Goal: Task Accomplishment & Management: Manage account settings

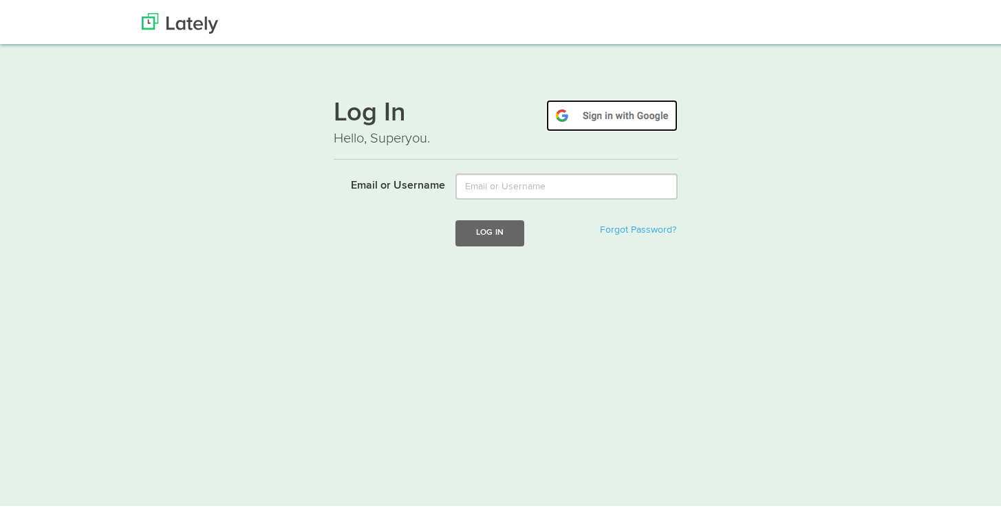
click at [627, 118] on img at bounding box center [611, 113] width 131 height 32
click at [609, 107] on img at bounding box center [611, 113] width 131 height 32
type input "[EMAIL_ADDRESS][DOMAIN_NAME]"
click at [591, 109] on img at bounding box center [611, 113] width 131 height 32
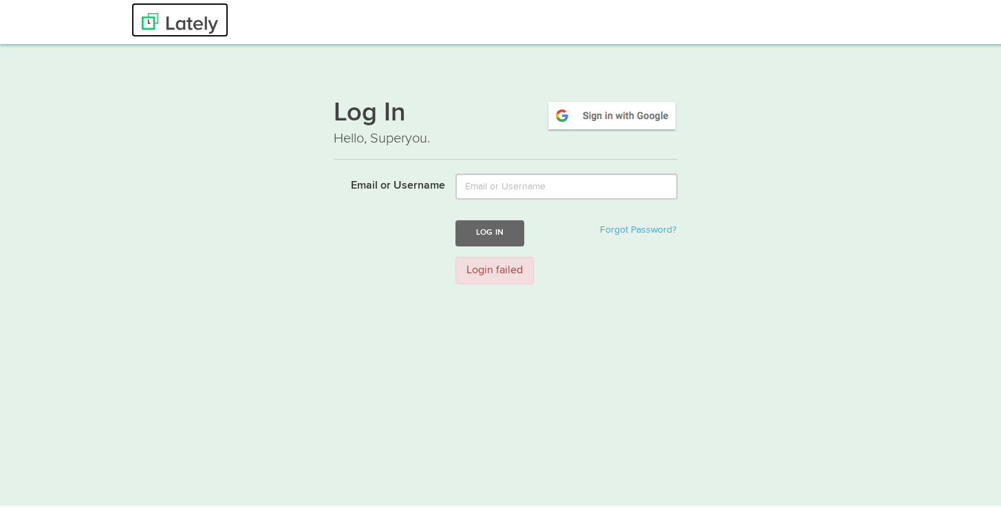
click at [190, 21] on img at bounding box center [180, 20] width 76 height 21
